Goal: Task Accomplishment & Management: Manage account settings

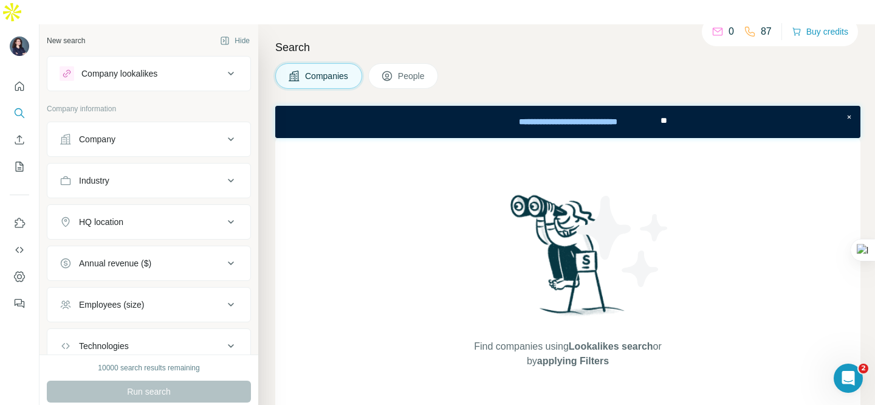
click at [728, 35] on p "0" at bounding box center [730, 31] width 5 height 15
click at [718, 34] on icon at bounding box center [717, 32] width 12 height 12
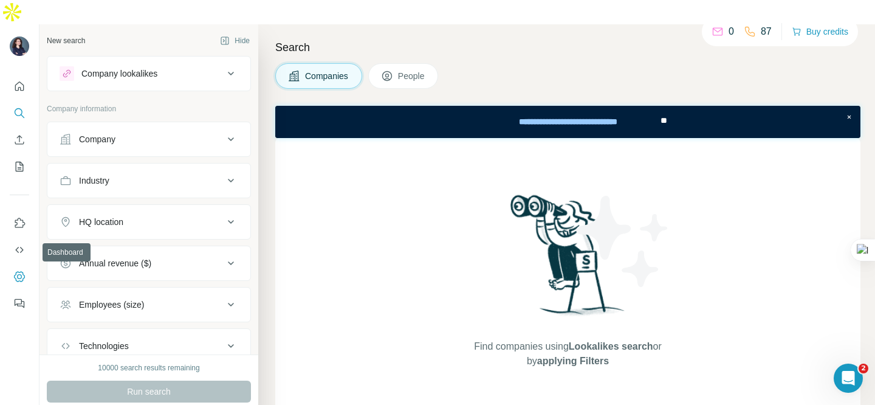
click at [14, 270] on icon "Dashboard" at bounding box center [19, 276] width 12 height 12
click at [17, 217] on icon "Use Surfe on LinkedIn" at bounding box center [19, 223] width 12 height 12
click at [183, 66] on div "Company lookalikes" at bounding box center [142, 73] width 164 height 15
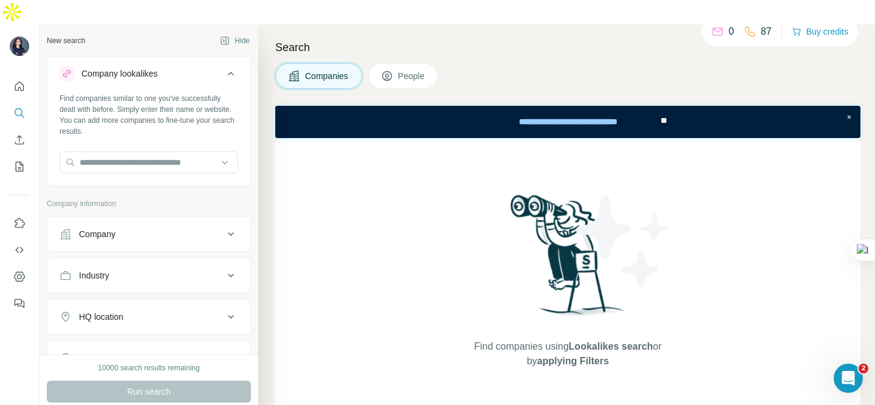
click at [179, 66] on div "Company lookalikes" at bounding box center [142, 73] width 164 height 15
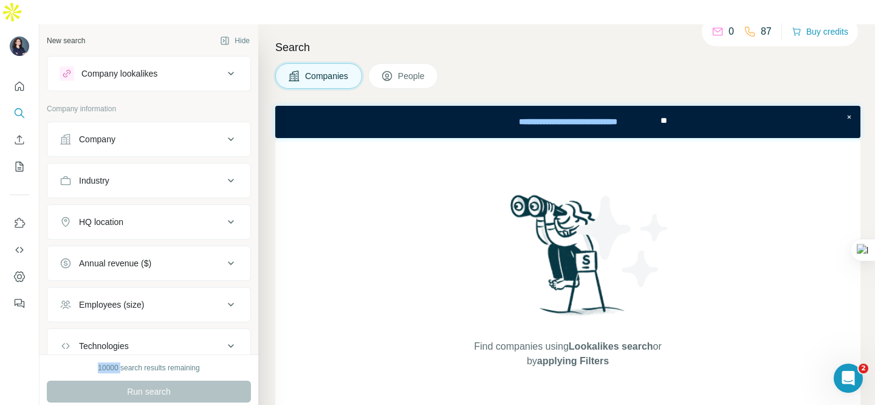
drag, startPoint x: 95, startPoint y: 343, endPoint x: 118, endPoint y: 344, distance: 23.1
click at [118, 362] on div "10000 search results remaining" at bounding box center [148, 367] width 101 height 11
click at [213, 362] on div "10000 search results remaining" at bounding box center [149, 367] width 204 height 11
click at [115, 362] on div "10000 search results remaining" at bounding box center [148, 367] width 101 height 11
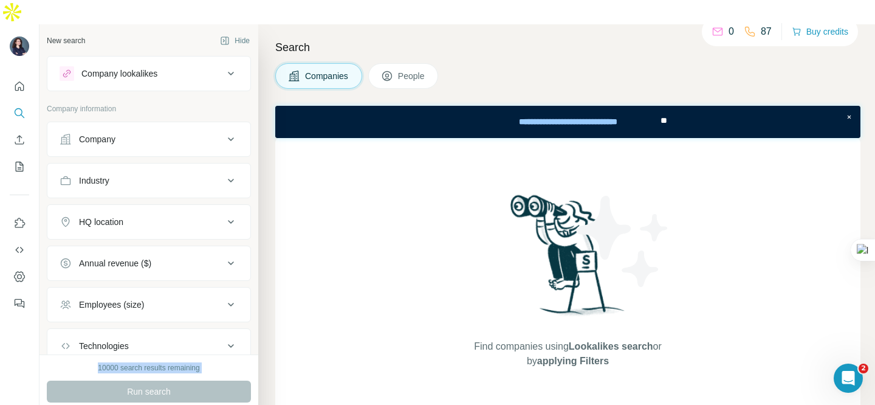
click at [115, 362] on div "10000 search results remaining" at bounding box center [148, 367] width 101 height 11
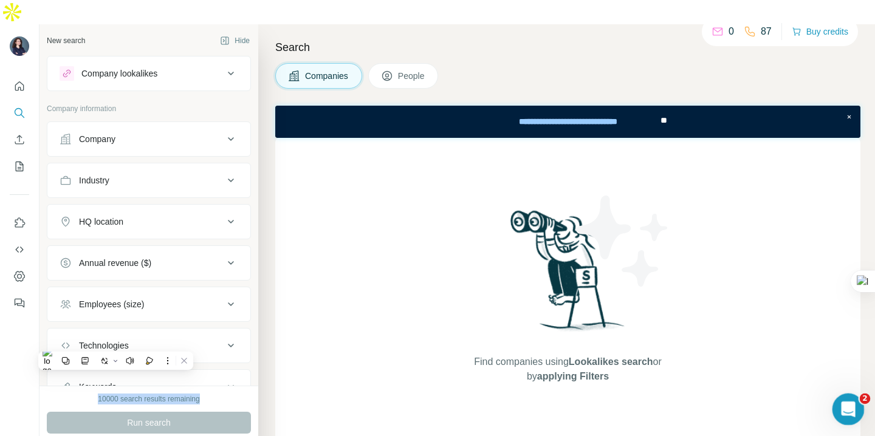
drag, startPoint x: 1628, startPoint y: 782, endPoint x: 842, endPoint y: 414, distance: 868.1
click at [843, 415] on div "Open Intercom Messenger" at bounding box center [846, 408] width 40 height 40
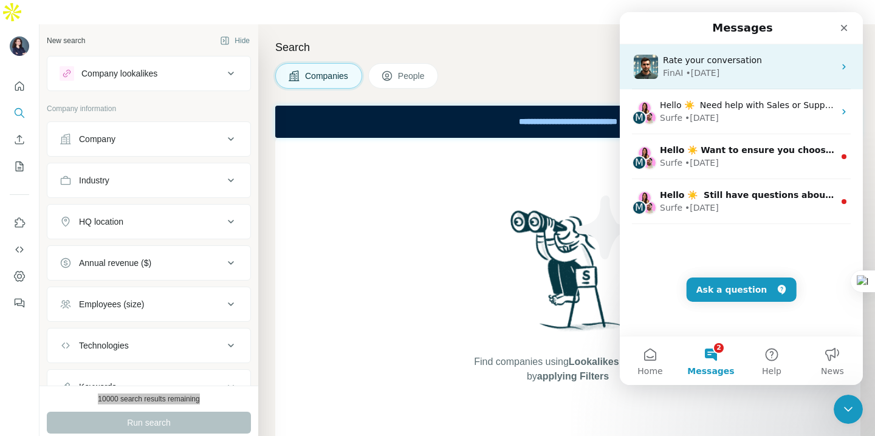
click at [710, 69] on div "• 2d ago" at bounding box center [703, 73] width 34 height 13
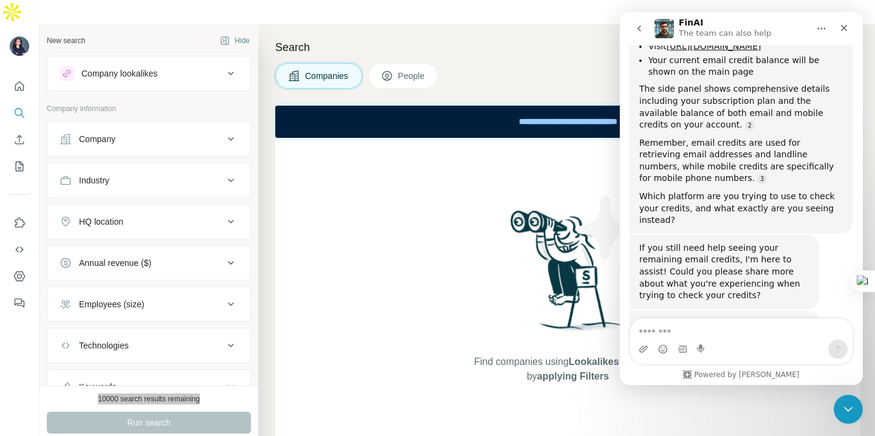
scroll to position [1467, 0]
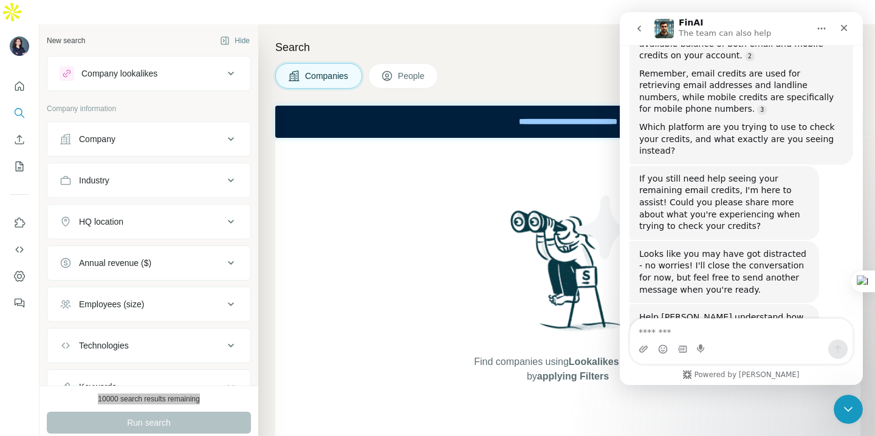
click at [756, 327] on textarea "Message…" at bounding box center [741, 329] width 222 height 21
type textarea "**********"
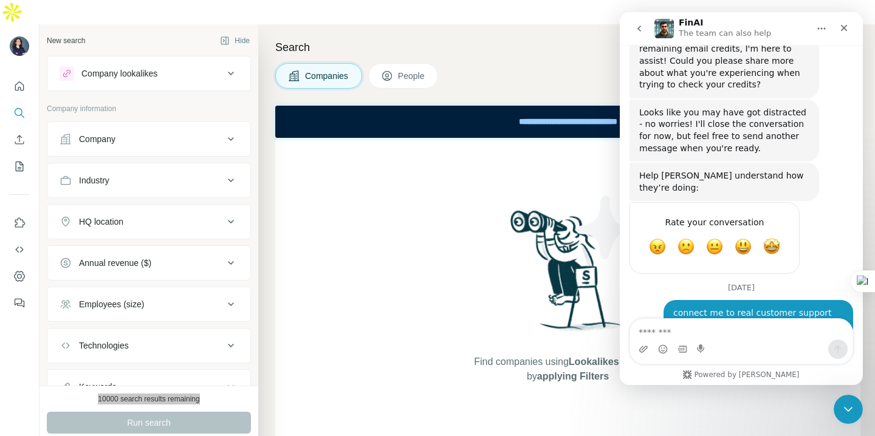
scroll to position [1615, 0]
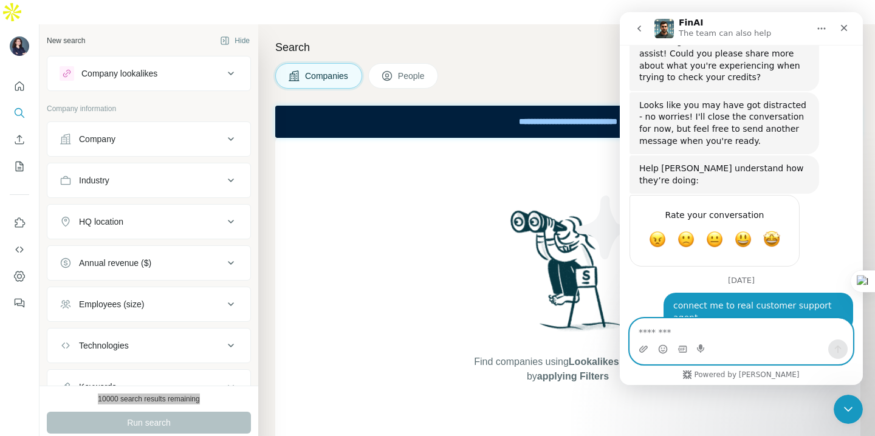
click at [705, 334] on textarea "Message…" at bounding box center [741, 329] width 222 height 21
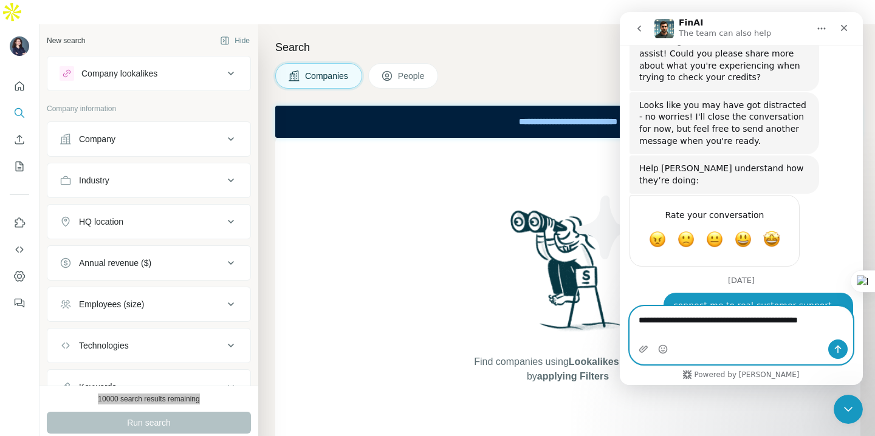
scroll to position [1628, 0]
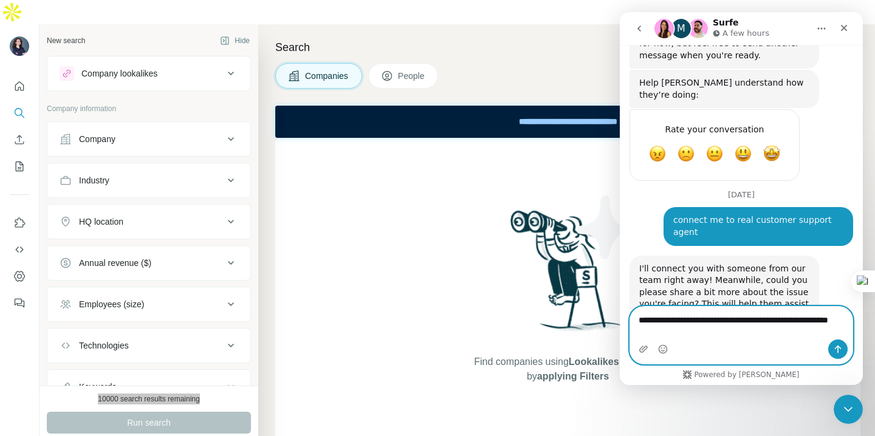
type textarea "**********"
click at [835, 349] on icon "Send a message…" at bounding box center [838, 349] width 10 height 10
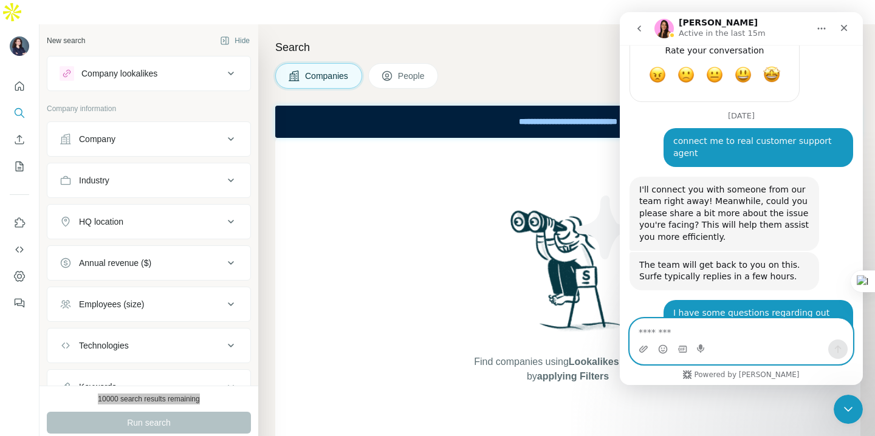
scroll to position [1785, 0]
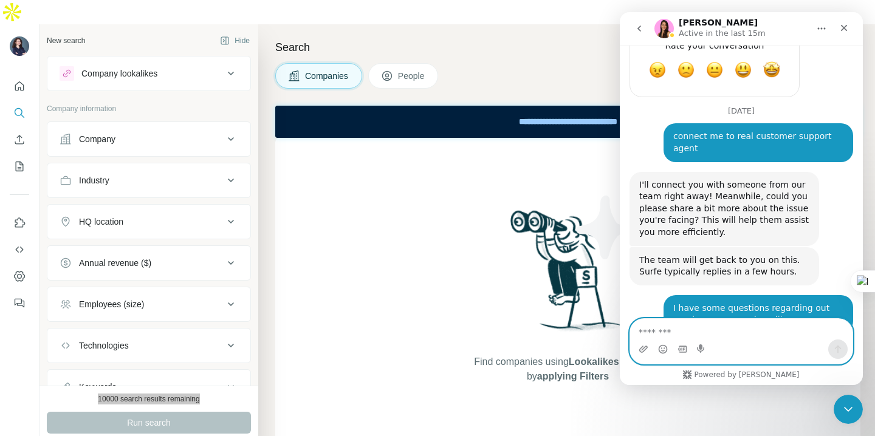
click at [739, 326] on textarea "Message…" at bounding box center [741, 329] width 222 height 21
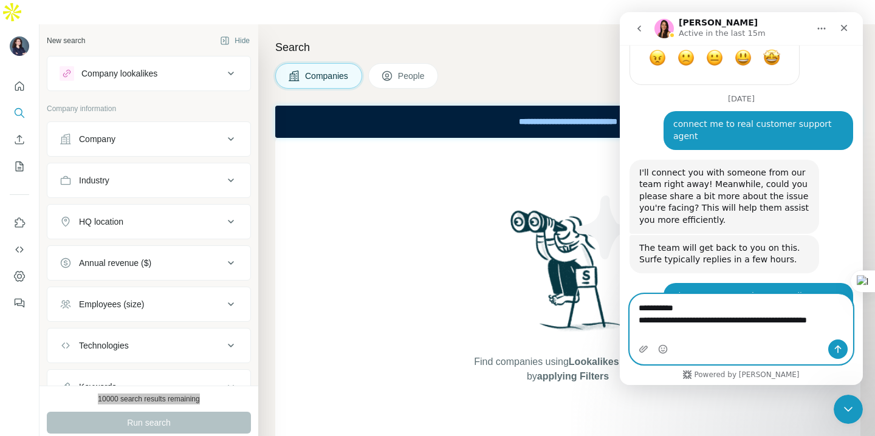
scroll to position [1809, 0]
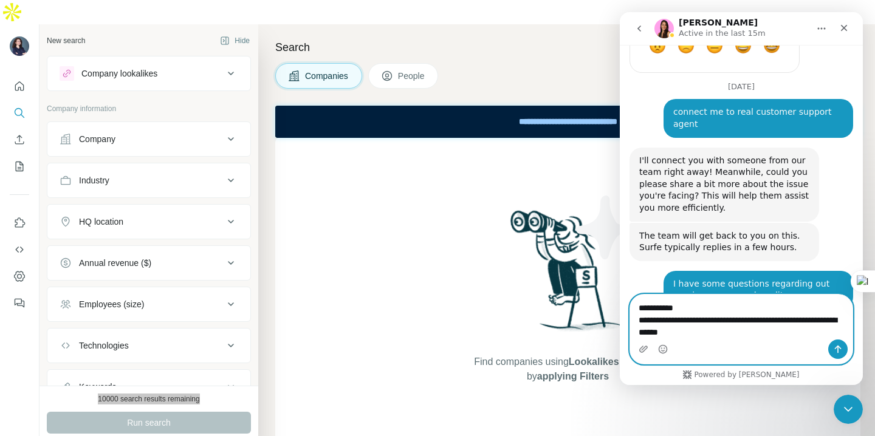
click at [648, 335] on textarea "**********" at bounding box center [741, 317] width 222 height 45
click at [649, 335] on textarea "**********" at bounding box center [741, 317] width 222 height 45
click at [728, 333] on textarea "**********" at bounding box center [741, 317] width 222 height 45
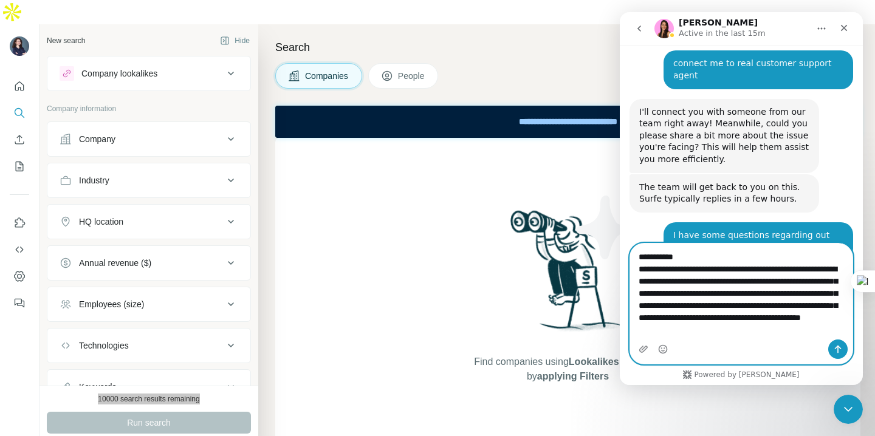
scroll to position [1860, 0]
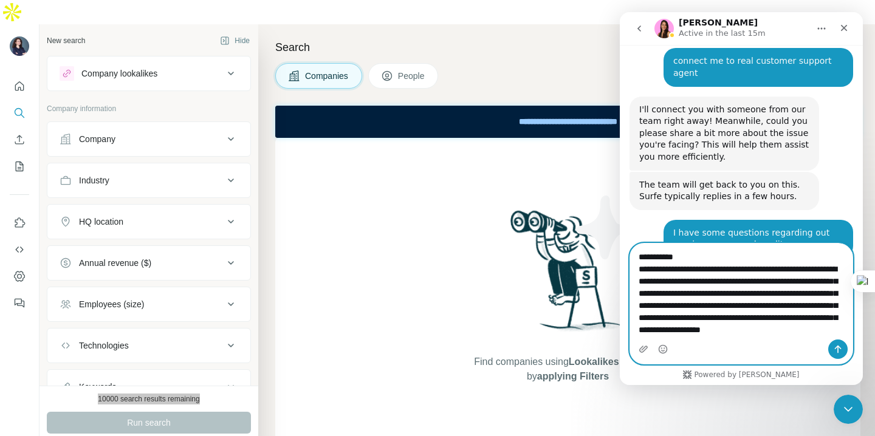
type textarea "**********"
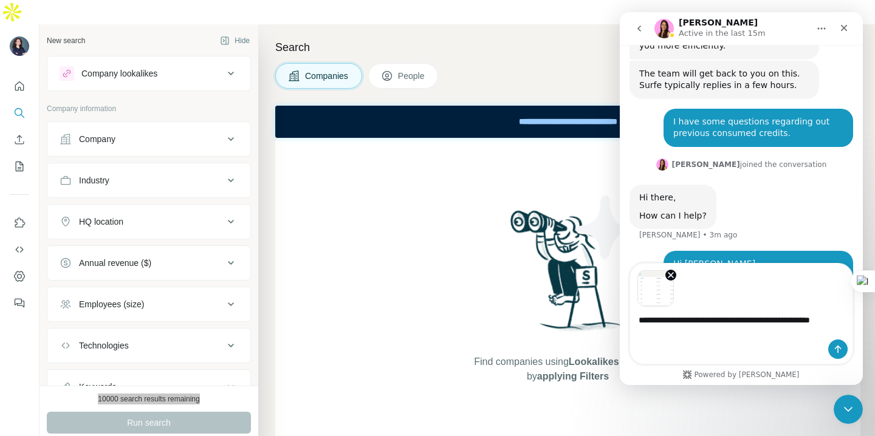
scroll to position [1984, 0]
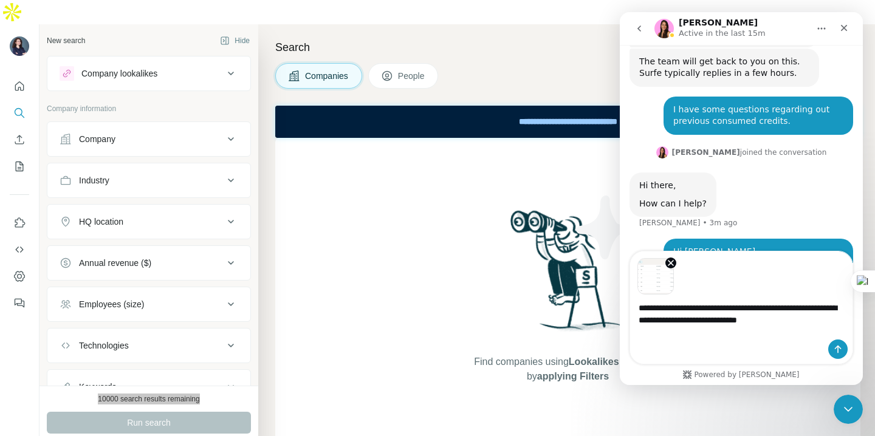
type textarea "**********"
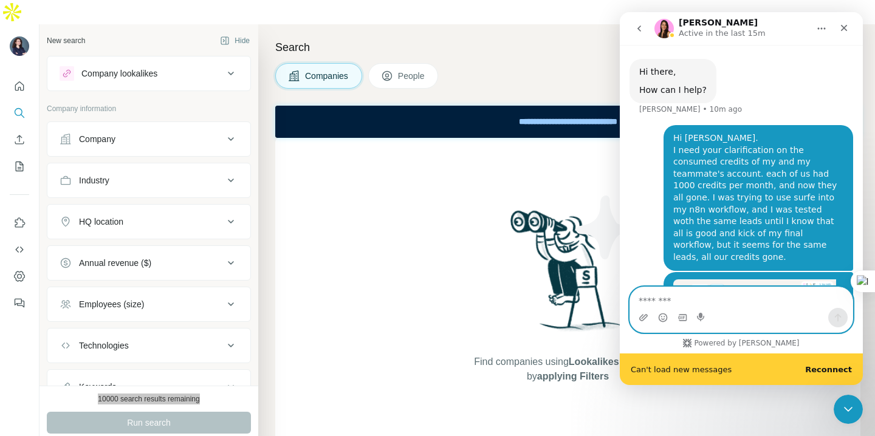
scroll to position [2098, 0]
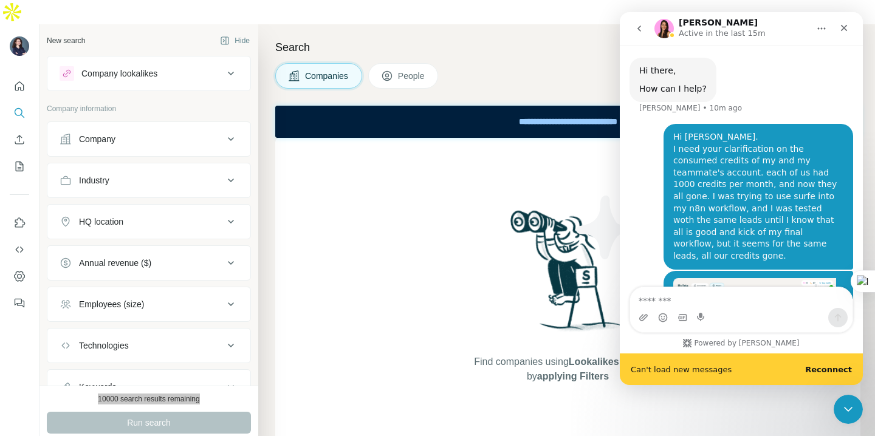
click at [835, 369] on b "Reconnect" at bounding box center [828, 369] width 47 height 9
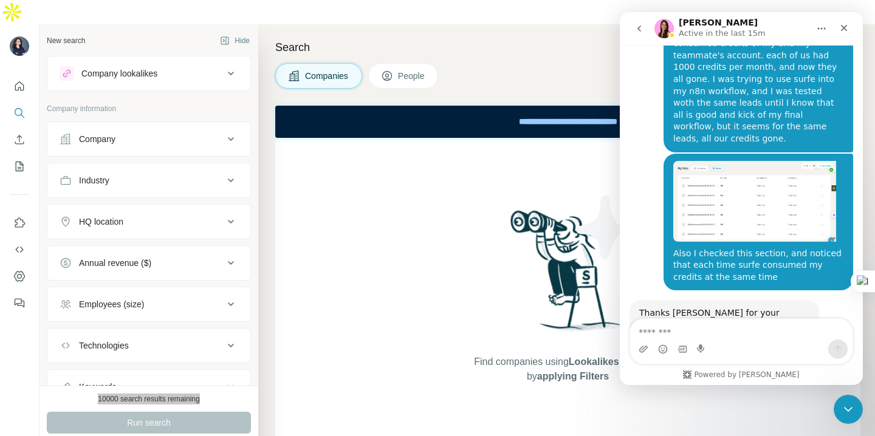
scroll to position [2205, 0]
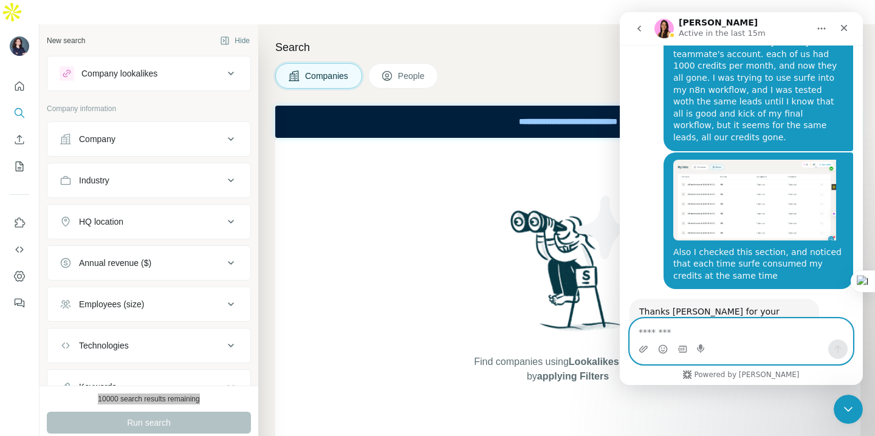
click at [700, 328] on textarea "Message…" at bounding box center [741, 329] width 222 height 21
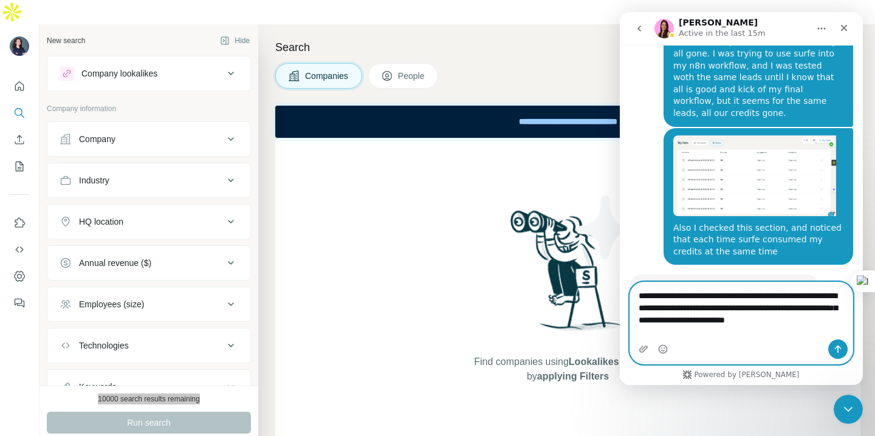
scroll to position [2241, 0]
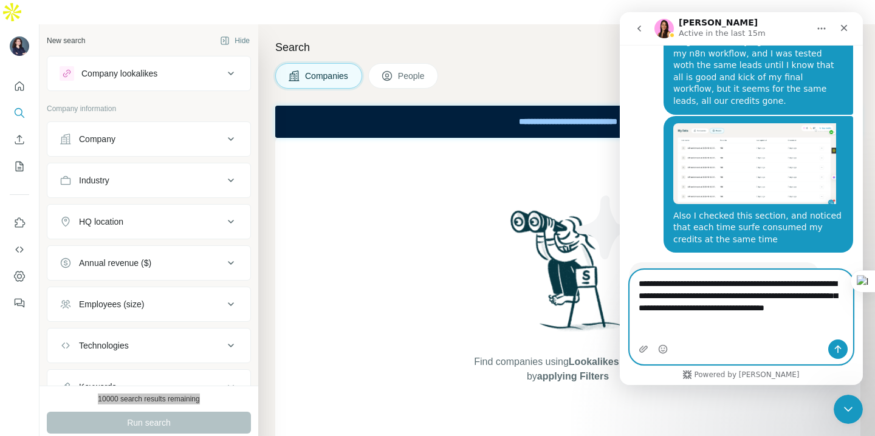
type textarea "**********"
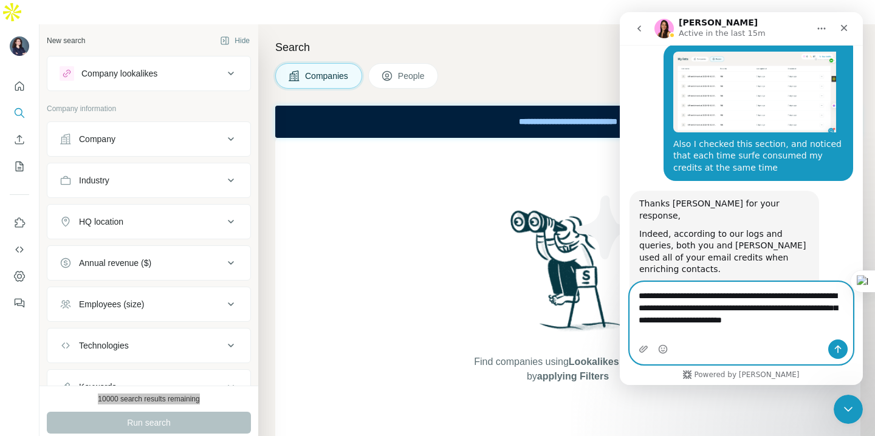
scroll to position [2325, 0]
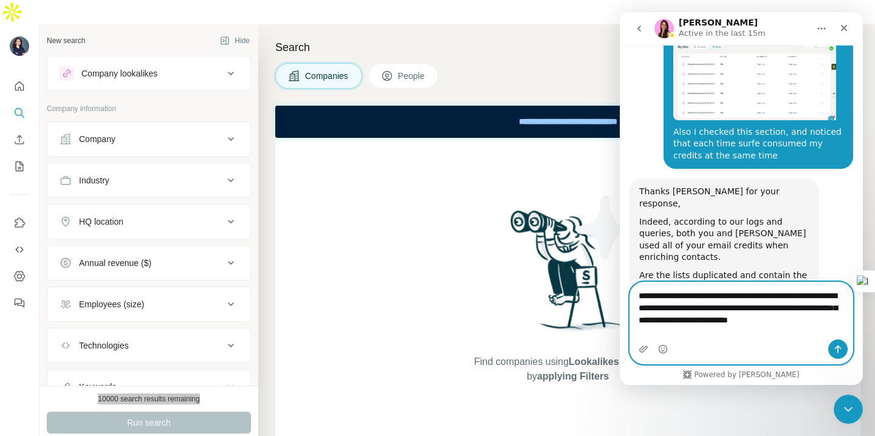
type textarea "**********"
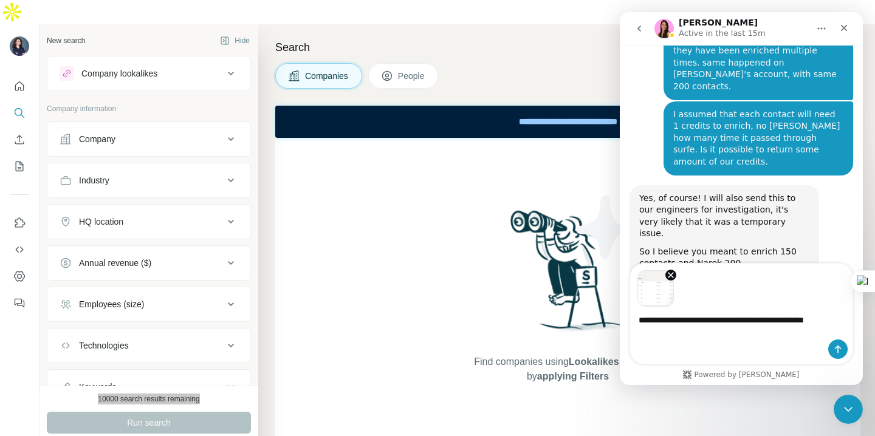
scroll to position [2676, 0]
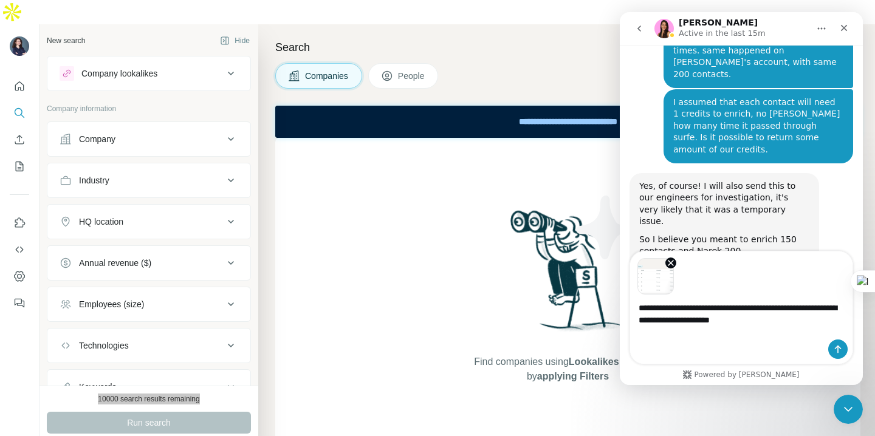
type textarea "**********"
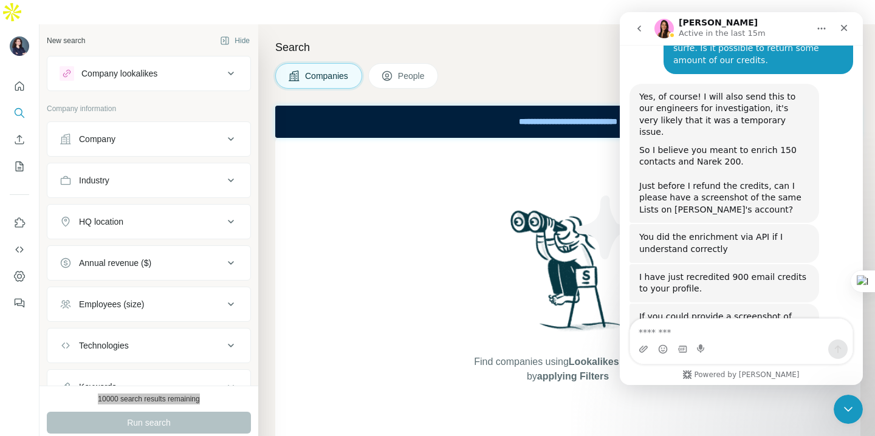
scroll to position [2769, 0]
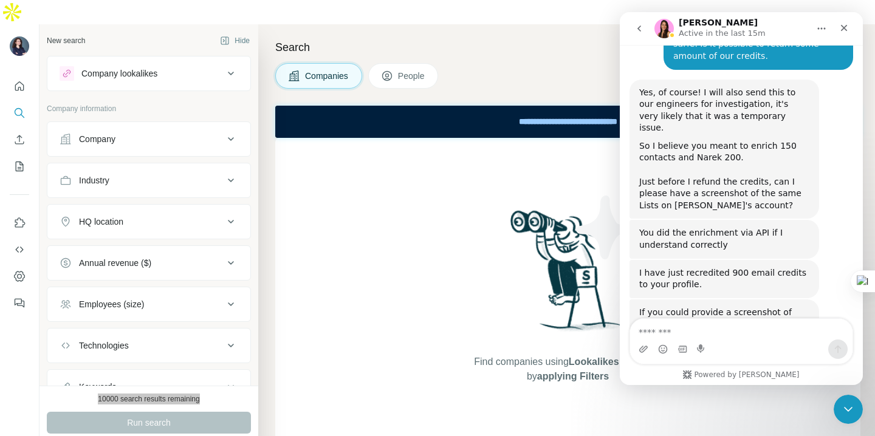
click at [569, 319] on div "Find companies using Lookalikes search or by applying Filters" at bounding box center [568, 295] width 219 height 315
drag, startPoint x: 841, startPoint y: 404, endPoint x: 1584, endPoint y: 612, distance: 771.5
click at [840, 403] on icon "Close Intercom Messenger" at bounding box center [846, 407] width 15 height 15
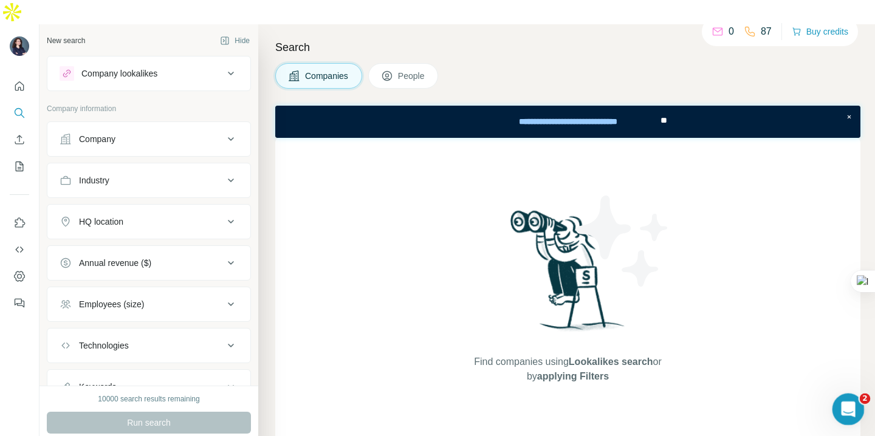
click at [844, 405] on icon "Open Intercom Messenger" at bounding box center [847, 408] width 20 height 20
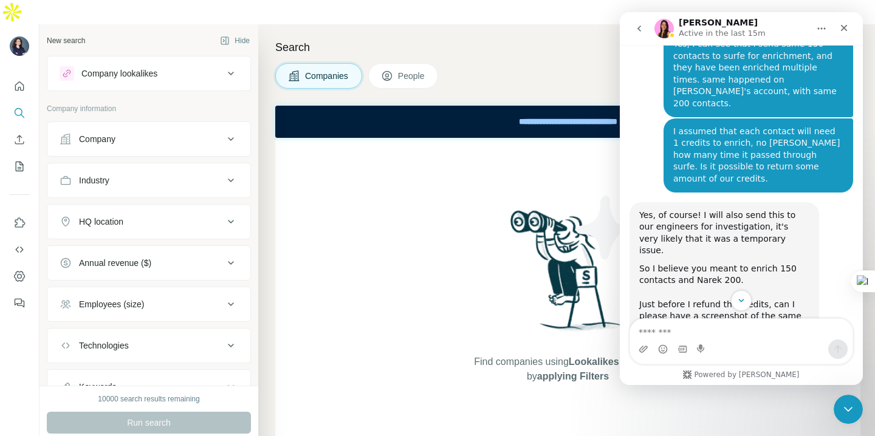
scroll to position [2656, 0]
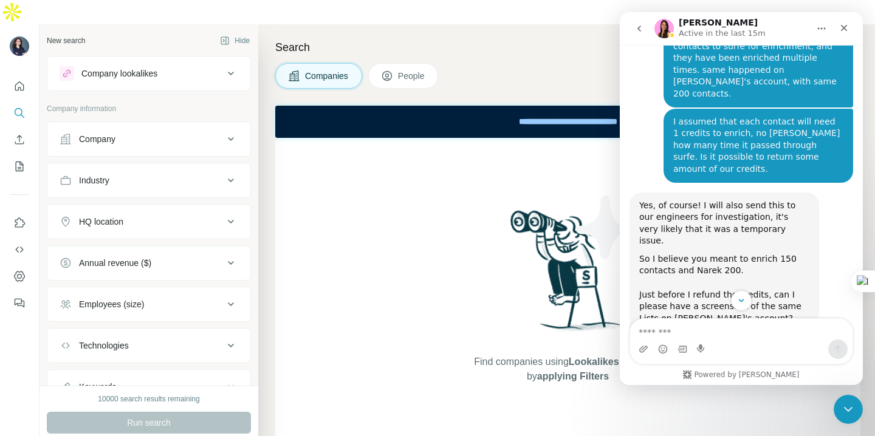
click at [759, 346] on div "Intercom messenger" at bounding box center [741, 349] width 222 height 19
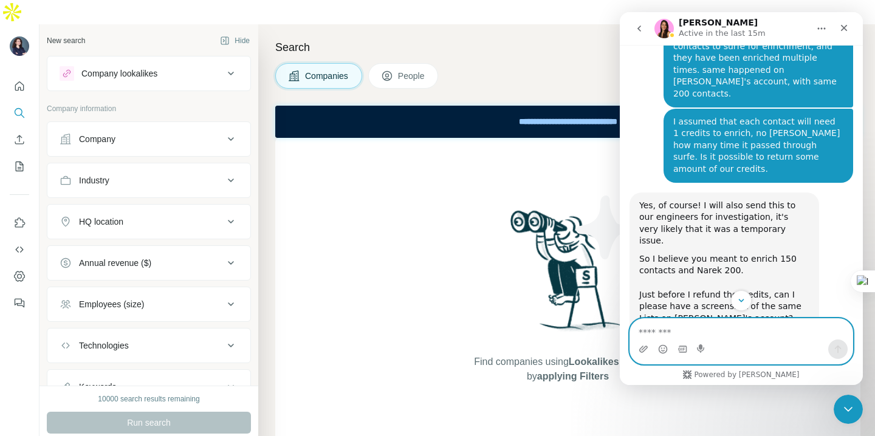
click at [758, 331] on textarea "Message…" at bounding box center [741, 329] width 222 height 21
type textarea "**********"
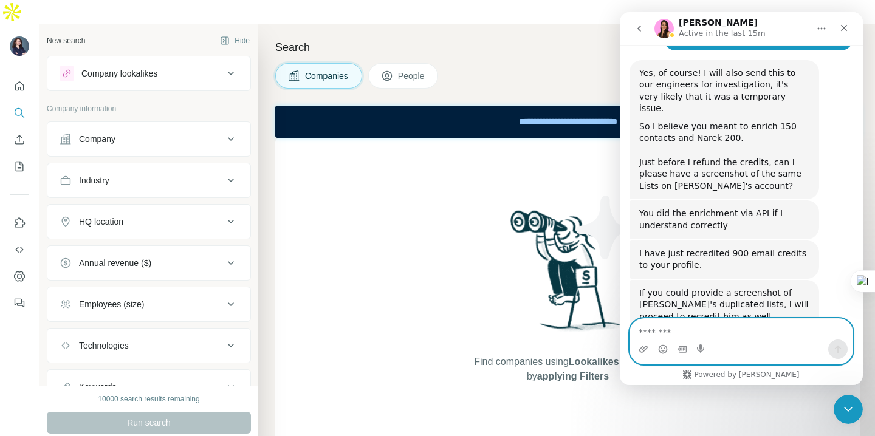
scroll to position [2796, 0]
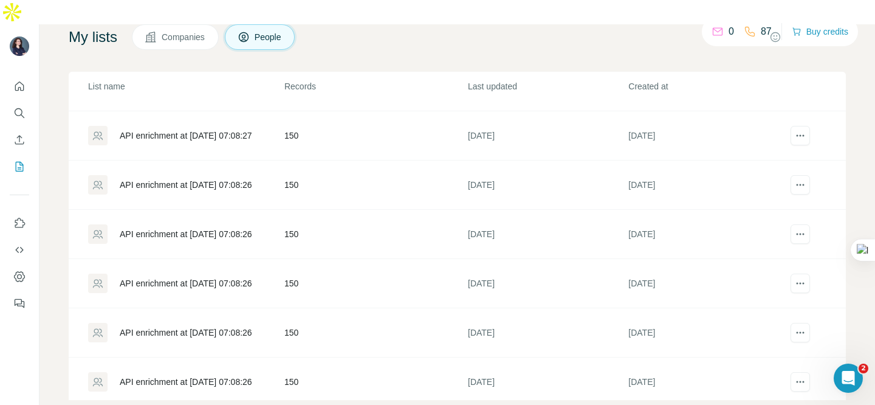
scroll to position [2162, 0]
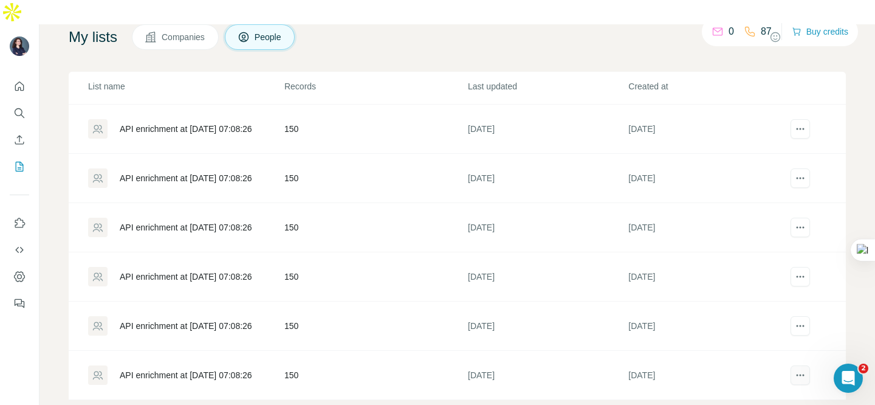
click at [807, 365] on button "actions" at bounding box center [799, 374] width 19 height 19
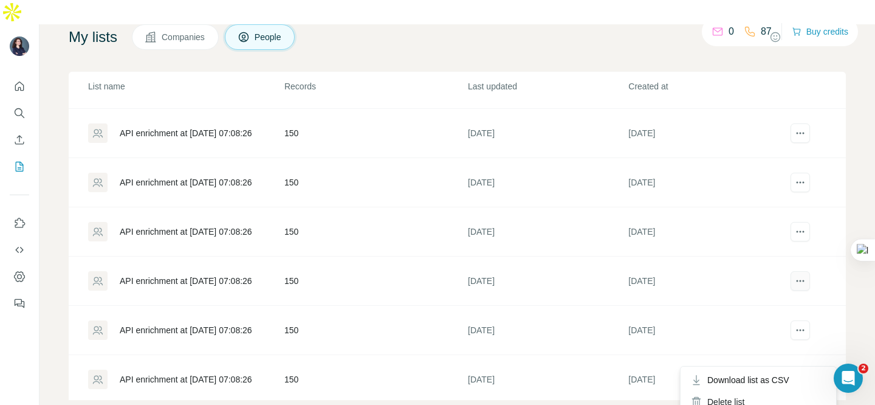
scroll to position [2257, 0]
click at [802, 372] on icon "actions" at bounding box center [800, 378] width 12 height 12
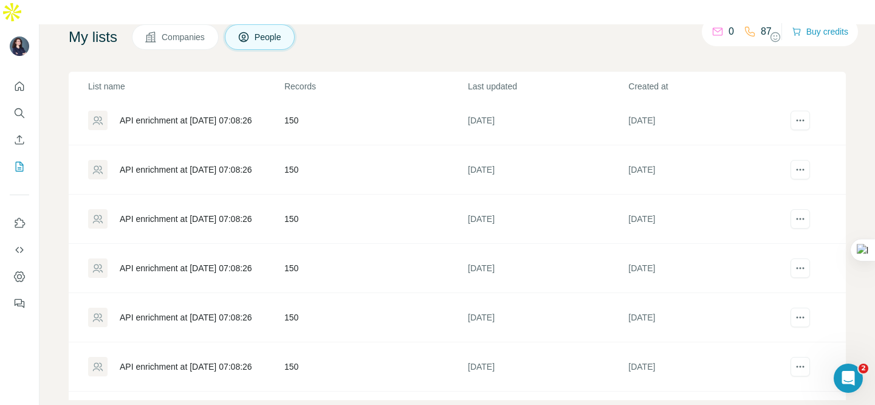
scroll to position [2616, 0]
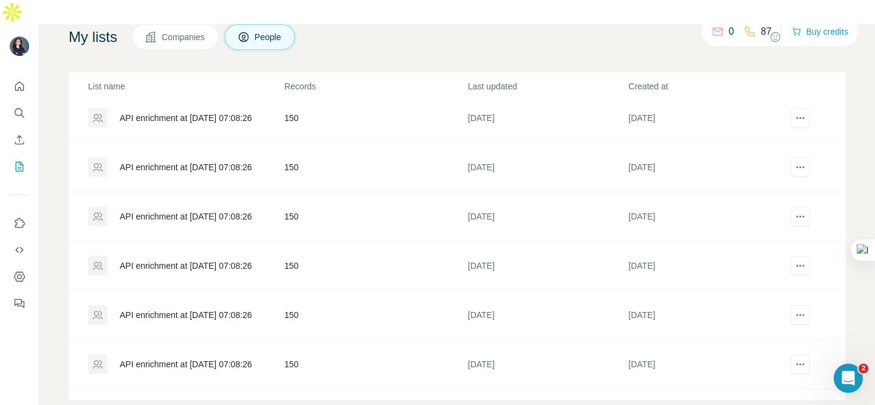
click at [242, 305] on div "API enrichment at 2025-10-02 07:08:26" at bounding box center [185, 314] width 195 height 19
click at [242, 309] on div "API enrichment at 2025-10-02 07:08:26" at bounding box center [186, 315] width 132 height 12
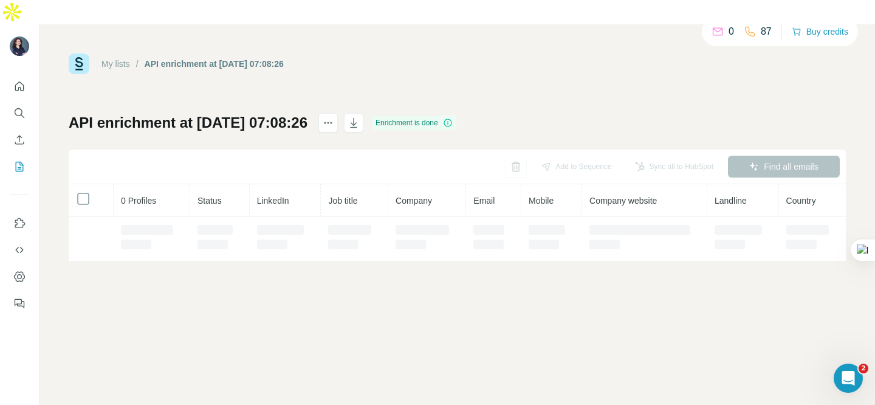
click at [242, 292] on div "My lists / API enrichment at 2025-10-02 07:08:26 0 87 Buy credits API enrichmen…" at bounding box center [456, 226] width 835 height 405
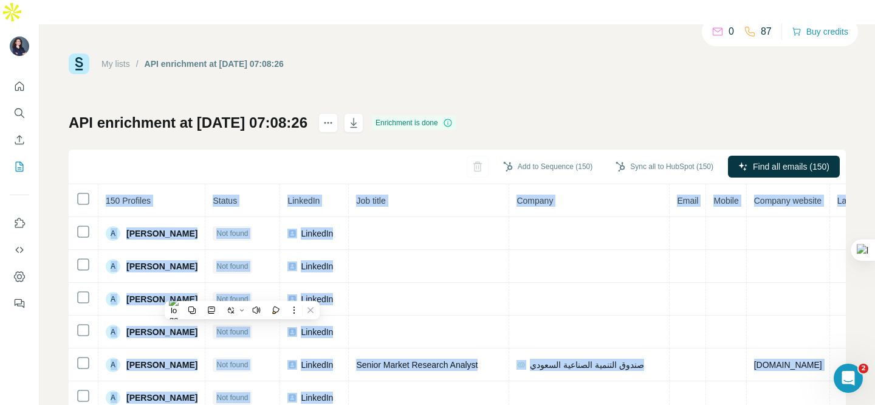
click at [112, 59] on link "My lists" at bounding box center [115, 64] width 29 height 10
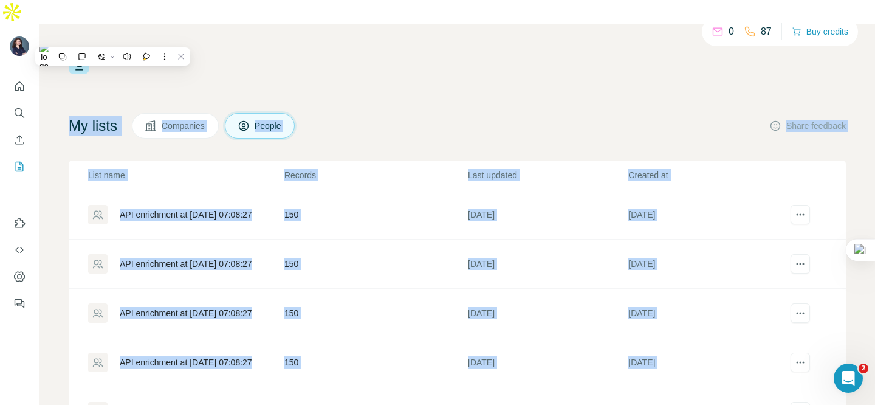
scroll to position [10, 0]
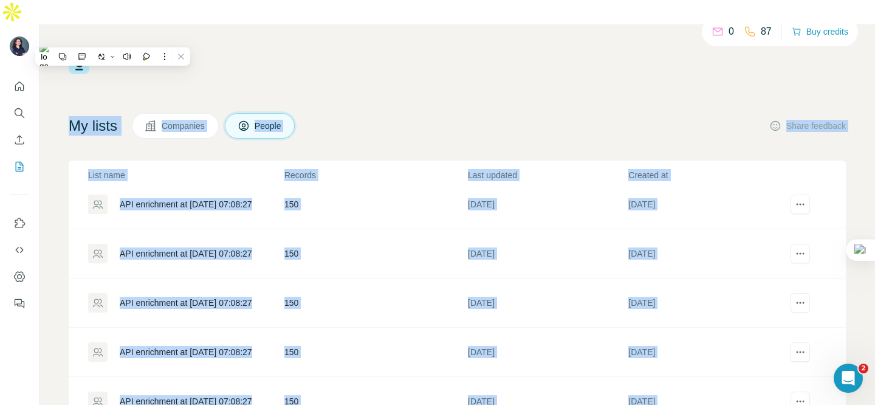
click at [238, 296] on div "API enrichment at [DATE] 07:08:27" at bounding box center [186, 302] width 132 height 12
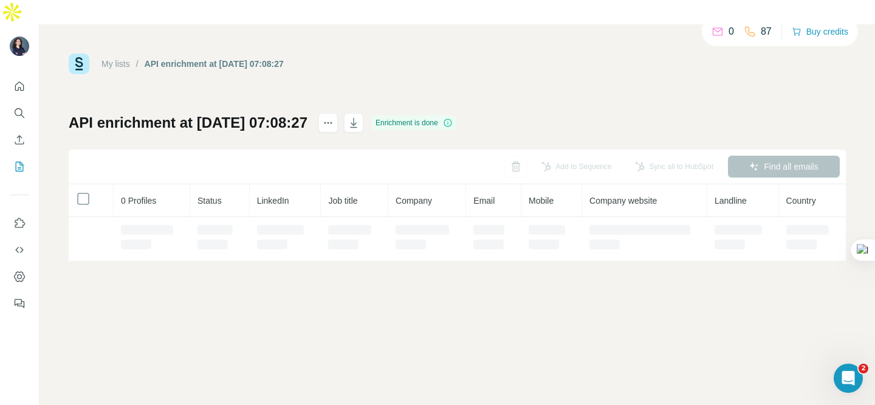
click at [238, 275] on div "My lists / API enrichment at 2025-10-02 07:08:27 0 87 Buy credits API enrichmen…" at bounding box center [456, 226] width 835 height 405
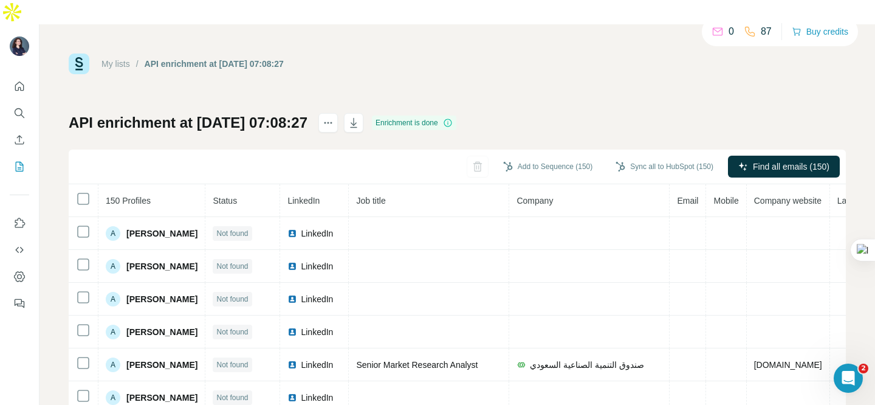
click at [117, 59] on link "My lists" at bounding box center [115, 64] width 29 height 10
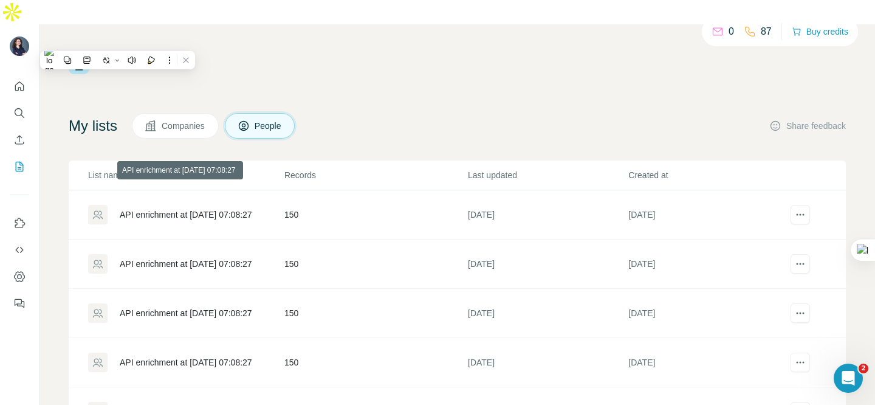
click at [237, 208] on div "API enrichment at [DATE] 07:08:27" at bounding box center [186, 214] width 132 height 12
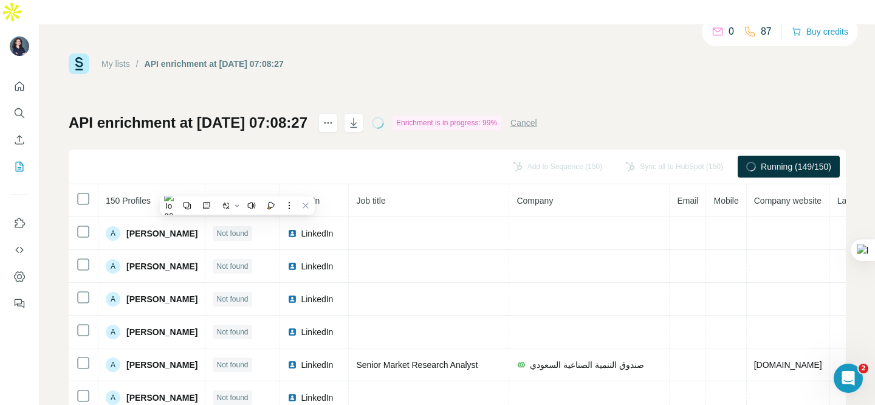
click at [114, 59] on link "My lists" at bounding box center [115, 64] width 29 height 10
